Goal: Navigation & Orientation: Find specific page/section

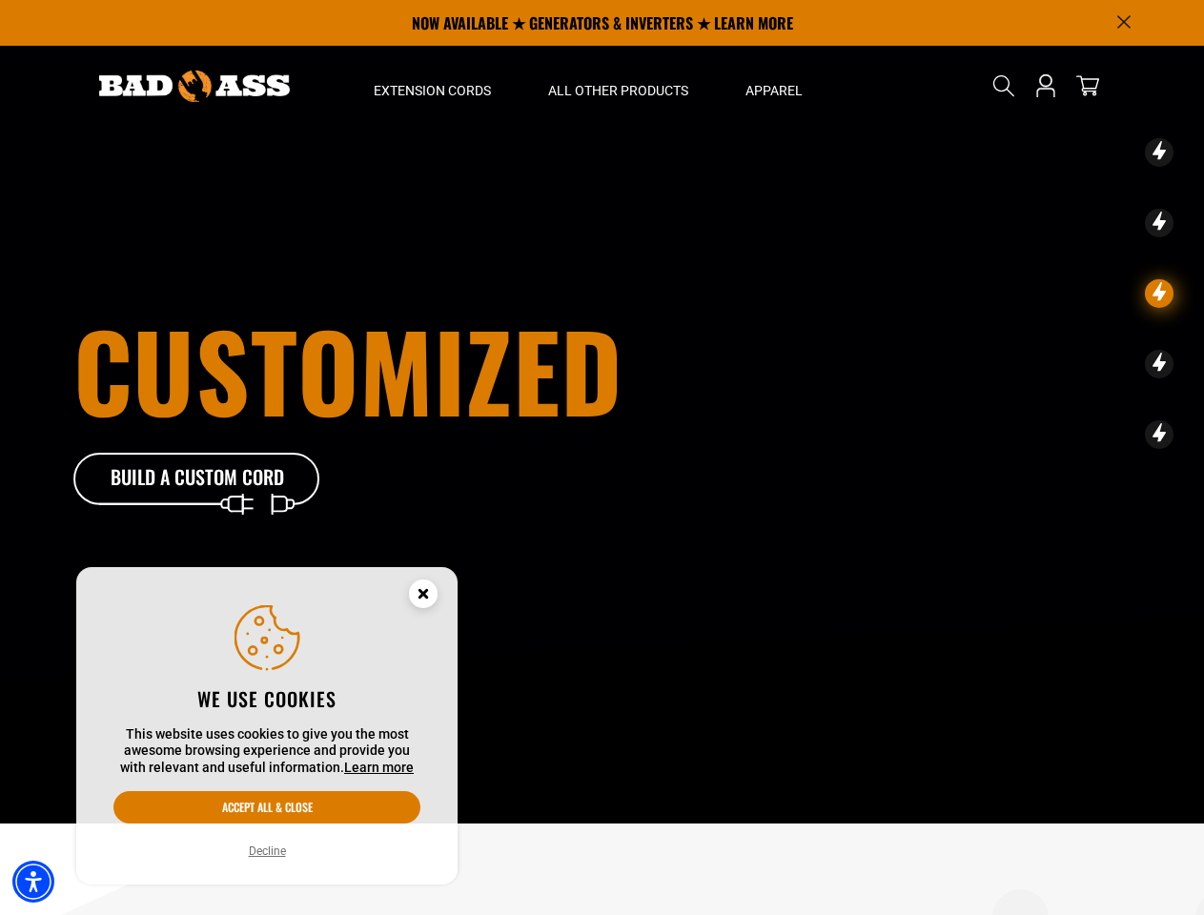
click at [602, 458] on div "customized Build A Custom Cord" at bounding box center [390, 412] width 635 height 189
click at [33, 882] on img "Accessibility Menu" at bounding box center [33, 882] width 42 height 42
